Goal: Information Seeking & Learning: Learn about a topic

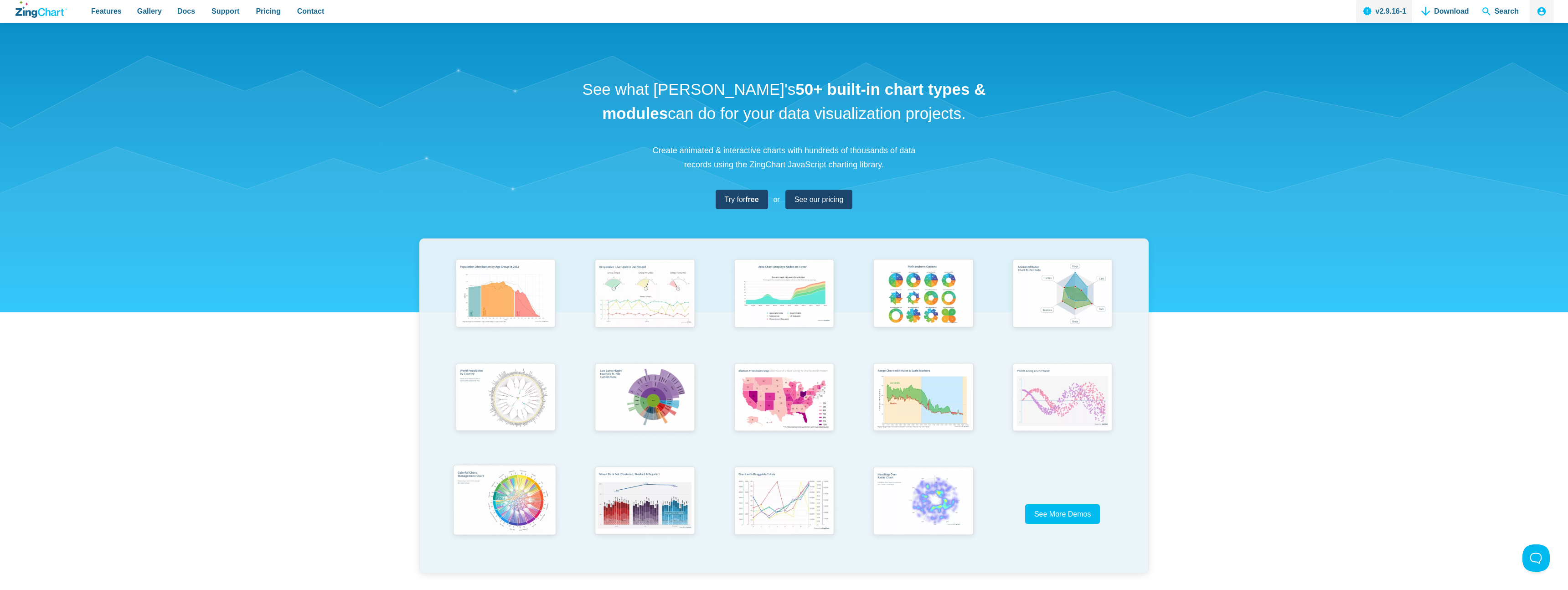
click at [516, 502] on img "App Content" at bounding box center [504, 501] width 115 height 82
click at [930, 504] on img "App Content" at bounding box center [923, 501] width 115 height 82
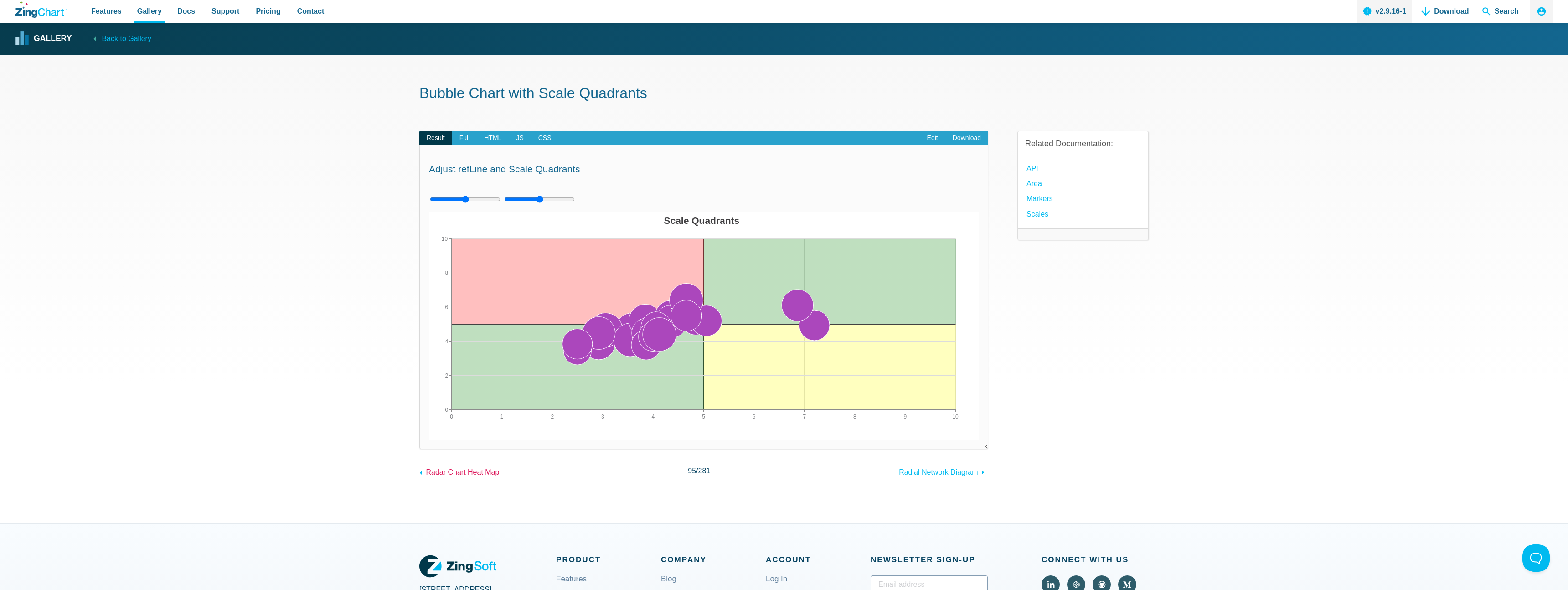
click at [493, 471] on span "Radar Chart Heat Map" at bounding box center [462, 472] width 73 height 7
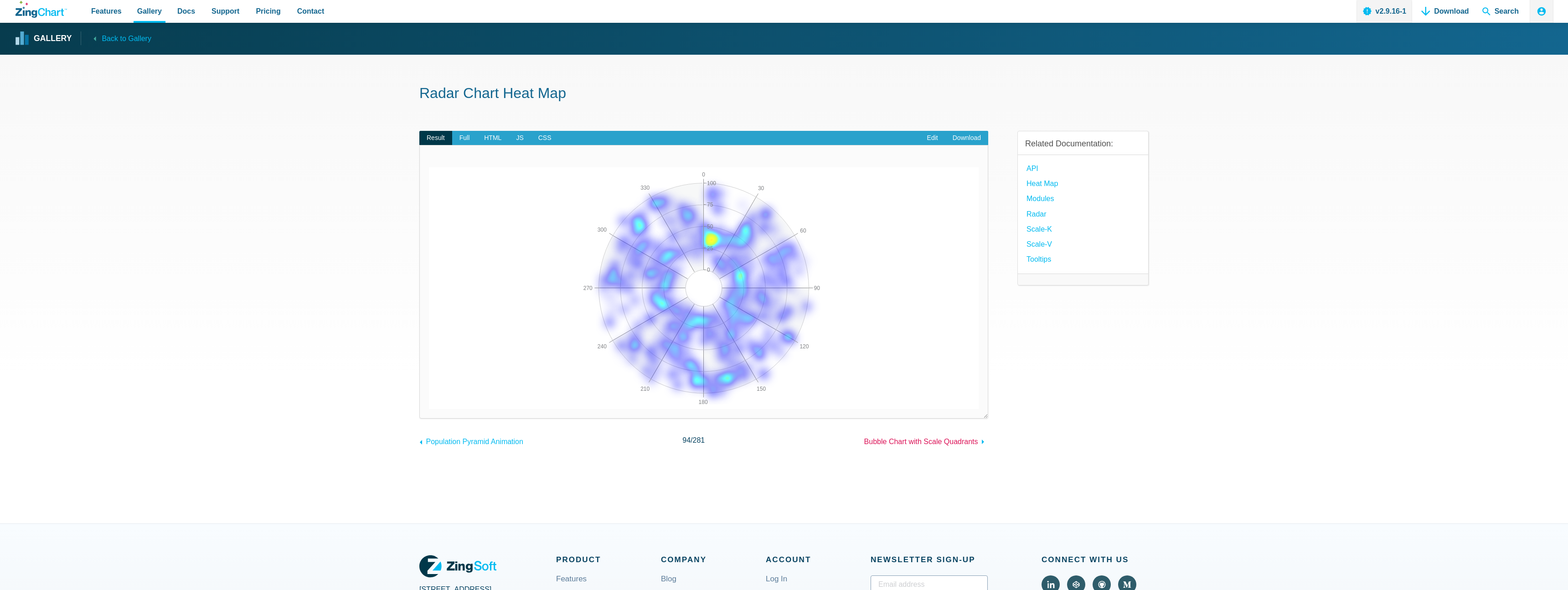
click at [970, 446] on span "Bubble Chart with Scale Quadrants" at bounding box center [921, 441] width 114 height 7
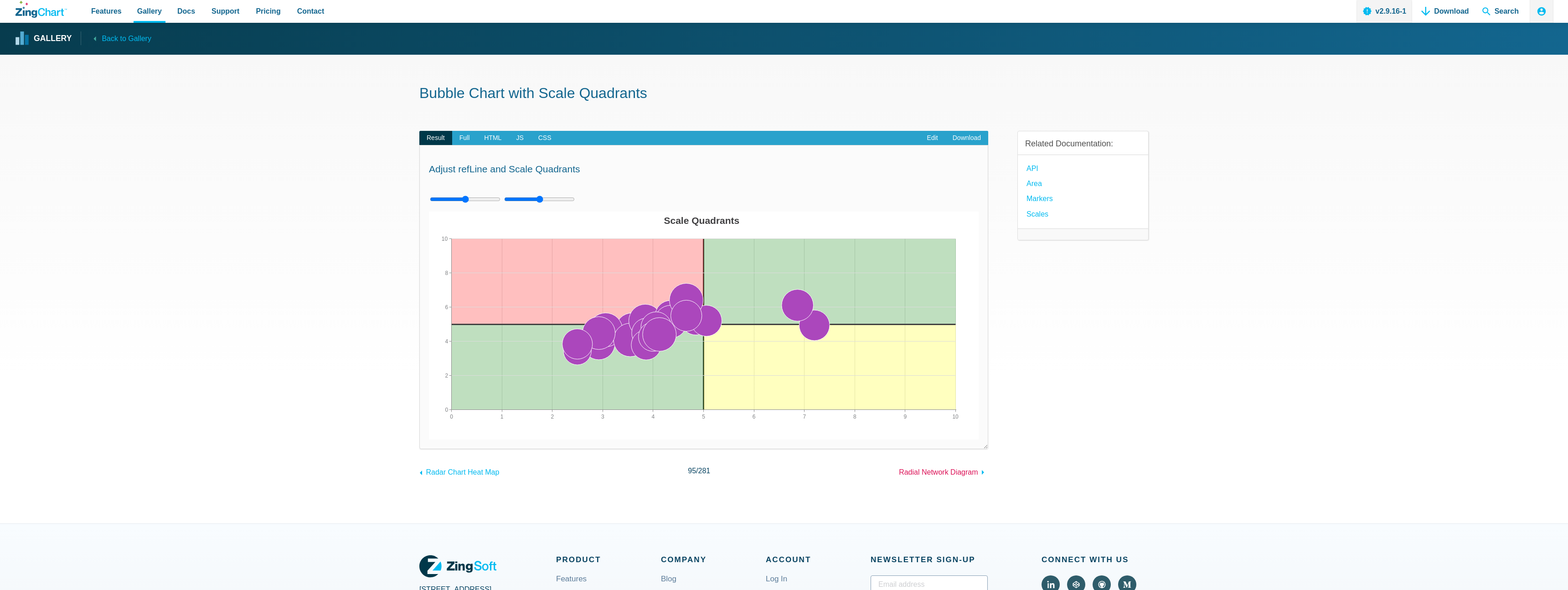
click at [959, 473] on span "Radial Network Diagram" at bounding box center [938, 472] width 79 height 7
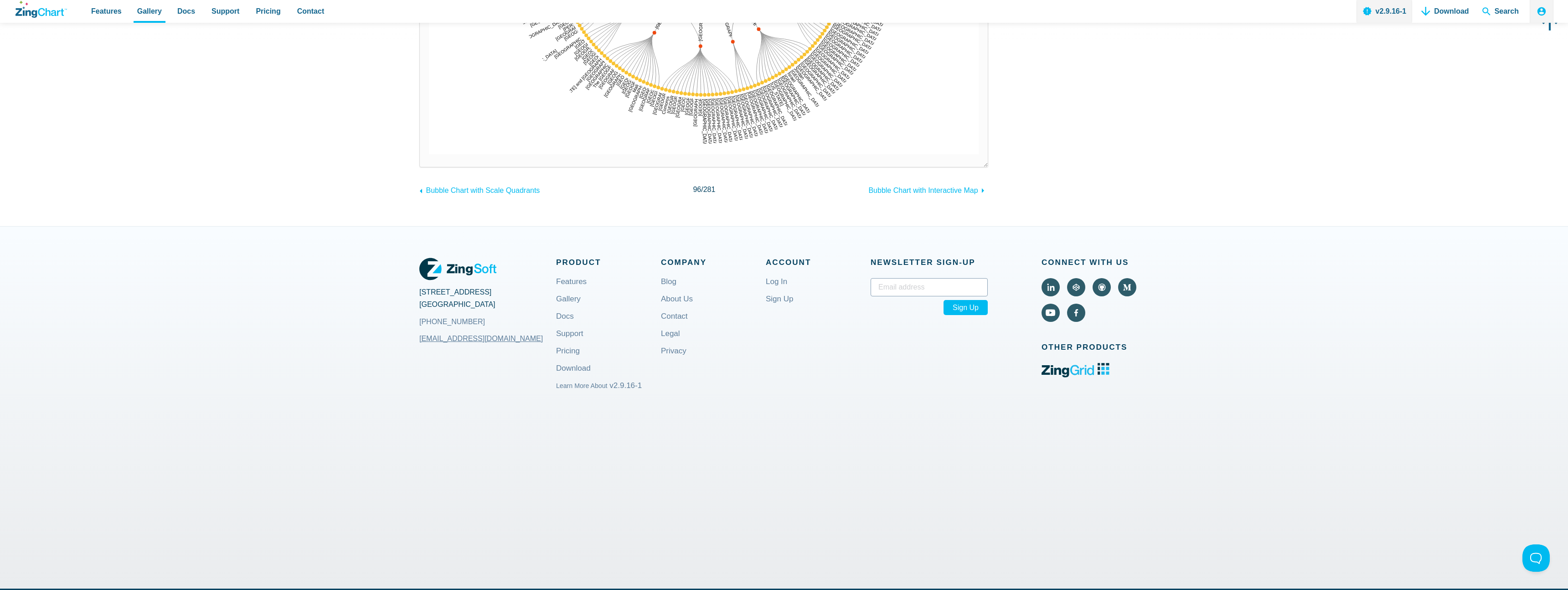
scroll to position [488, 0]
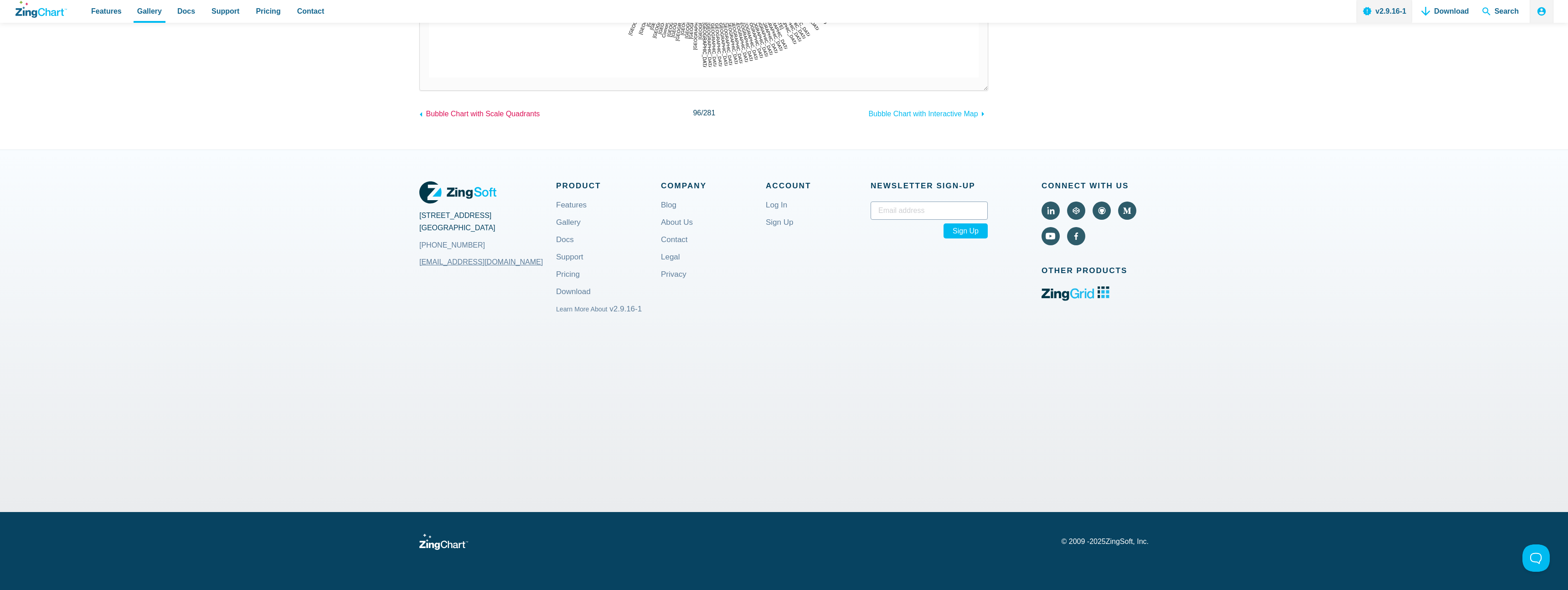
click at [491, 112] on span "Bubble Chart with Scale Quadrants" at bounding box center [482, 113] width 114 height 7
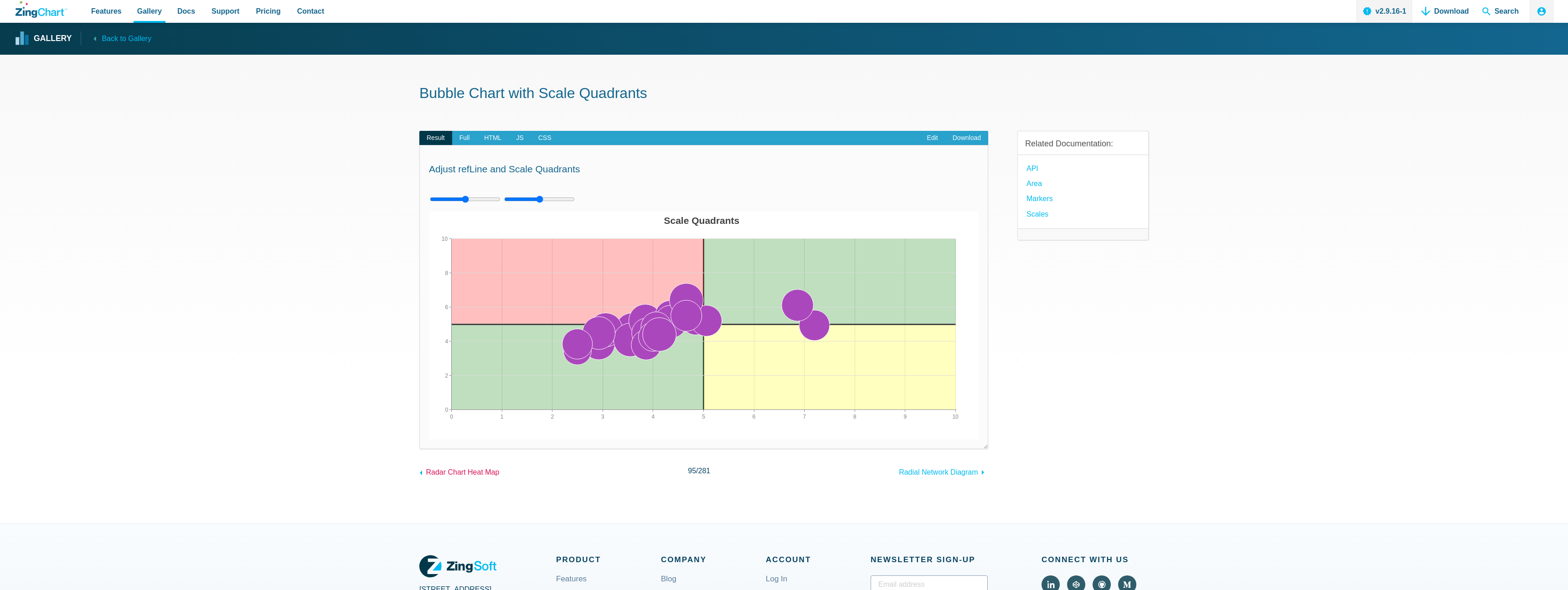
click at [472, 476] on span "Radar Chart Heat Map" at bounding box center [462, 472] width 73 height 7
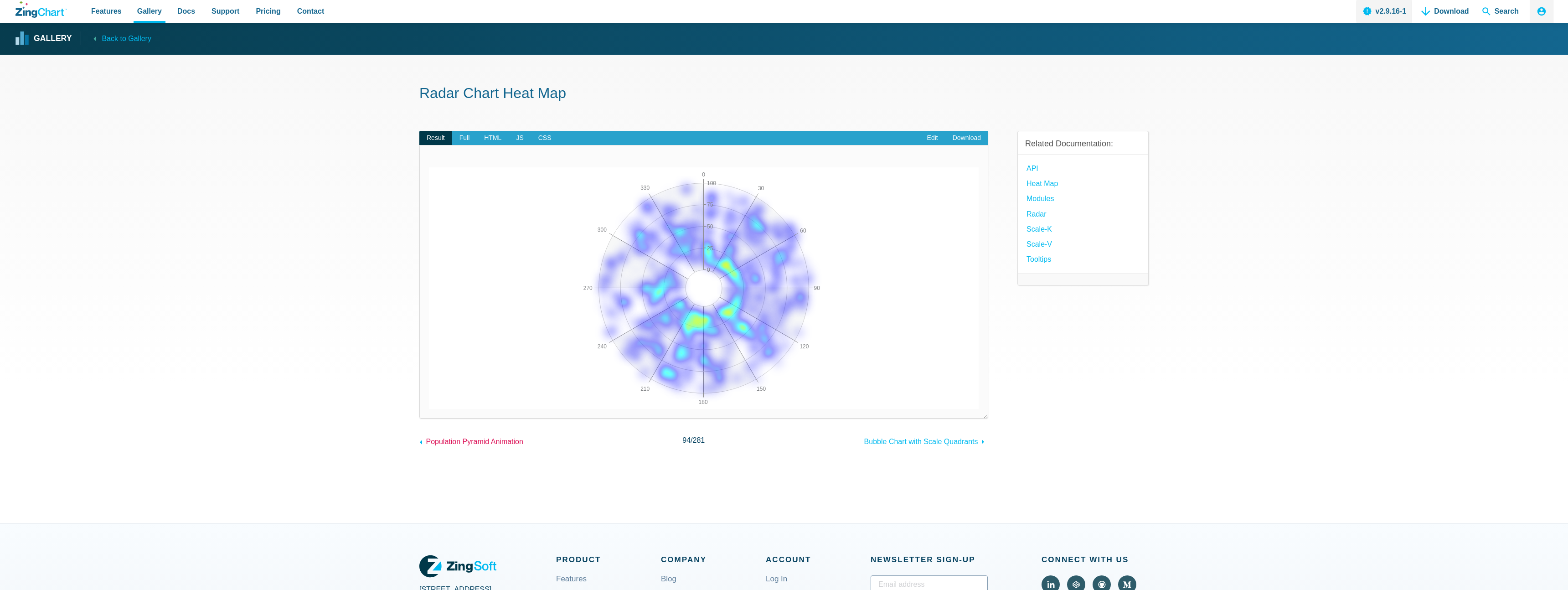
click at [481, 439] on span "Population Pyramid Animation" at bounding box center [474, 441] width 97 height 7
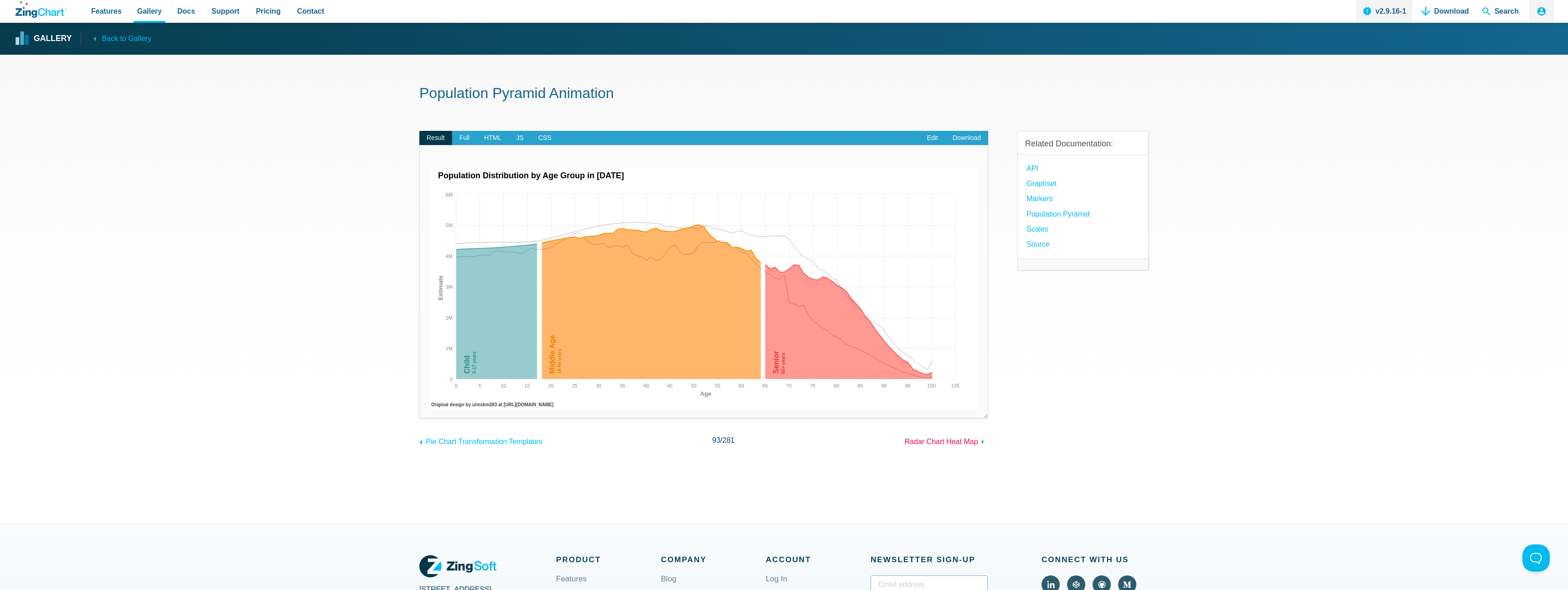
click at [944, 439] on span "Radar Chart Heat Map" at bounding box center [941, 441] width 73 height 7
